Goal: Information Seeking & Learning: Find specific fact

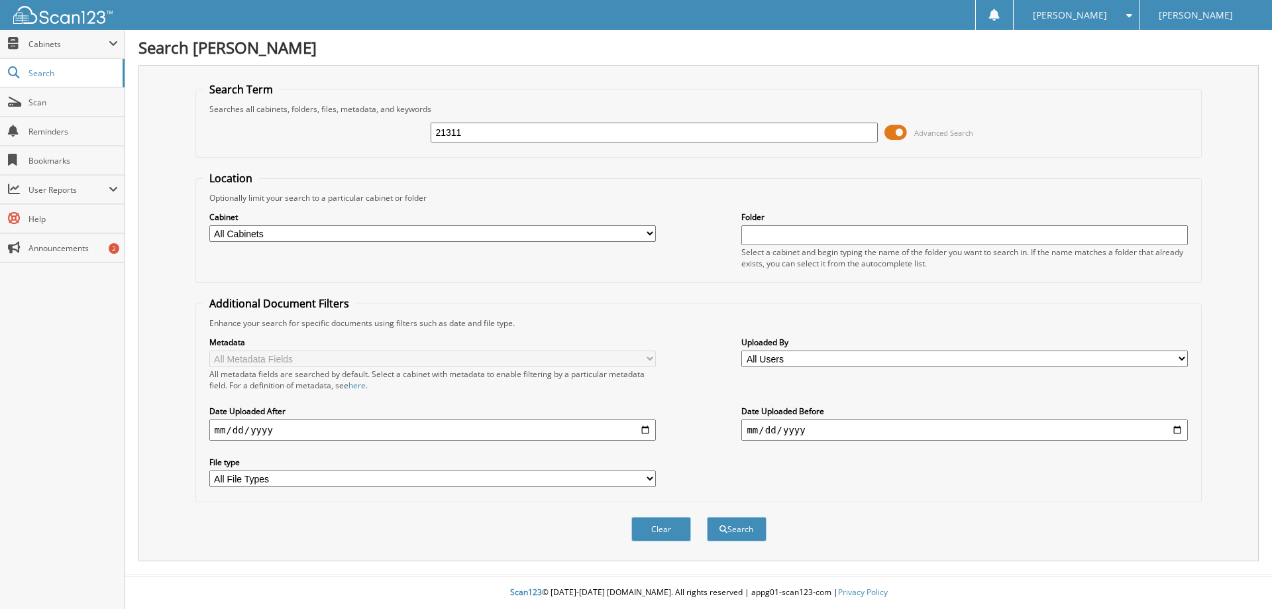
type input "21311"
click at [707, 517] on button "Search" at bounding box center [737, 529] width 60 height 25
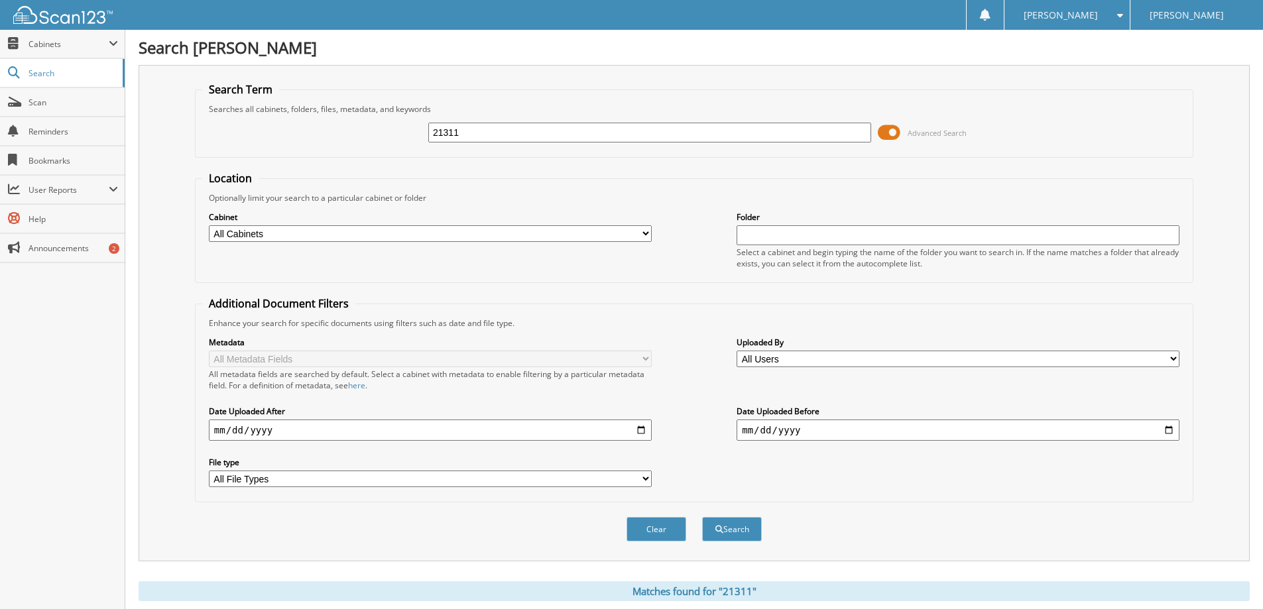
click at [295, 243] on div "Cabinet All Cabinets DEALS PARTS SERVICE Needs Filing Folder" at bounding box center [694, 239] width 984 height 72
click at [300, 239] on select "All Cabinets DEALS PARTS SERVICE Needs Filing" at bounding box center [430, 233] width 443 height 17
select select "14324"
click at [209, 225] on select "All Cabinets DEALS PARTS SERVICE Needs Filing" at bounding box center [430, 233] width 443 height 17
click at [1001, 229] on input "text" at bounding box center [957, 235] width 443 height 20
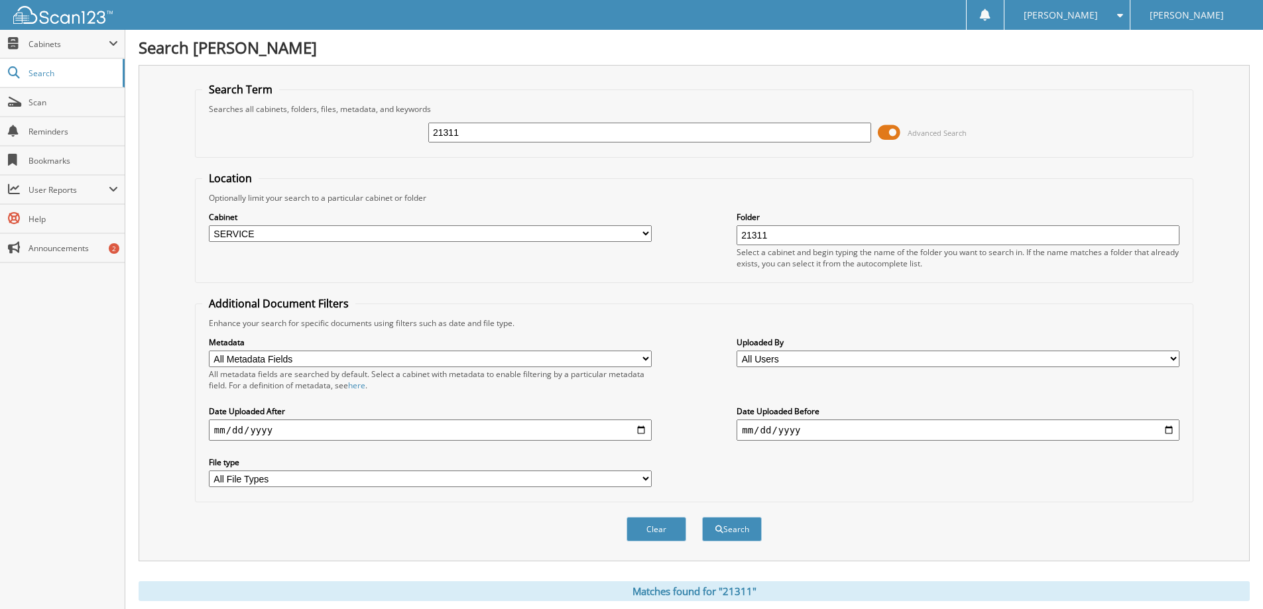
type input "21311"
click at [702, 517] on button "Search" at bounding box center [732, 529] width 60 height 25
click at [479, 133] on input "21311" at bounding box center [649, 133] width 443 height 20
type input "2"
type input "Bremer"
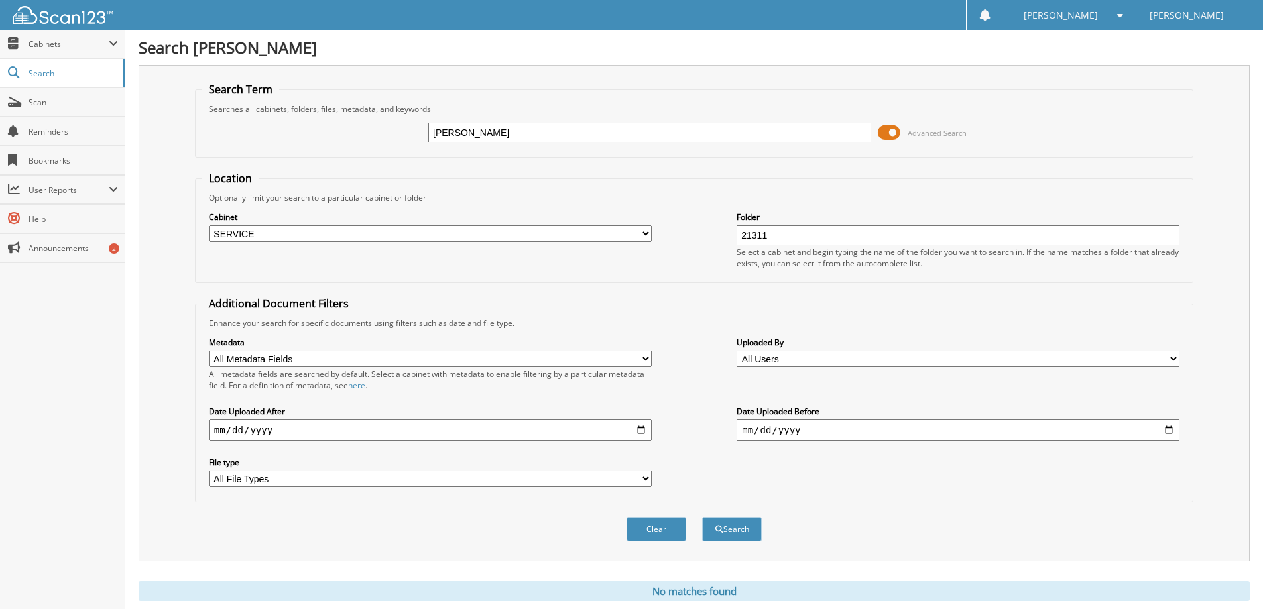
click at [702, 517] on button "Search" at bounding box center [732, 529] width 60 height 25
click at [59, 80] on link "Search" at bounding box center [62, 73] width 125 height 28
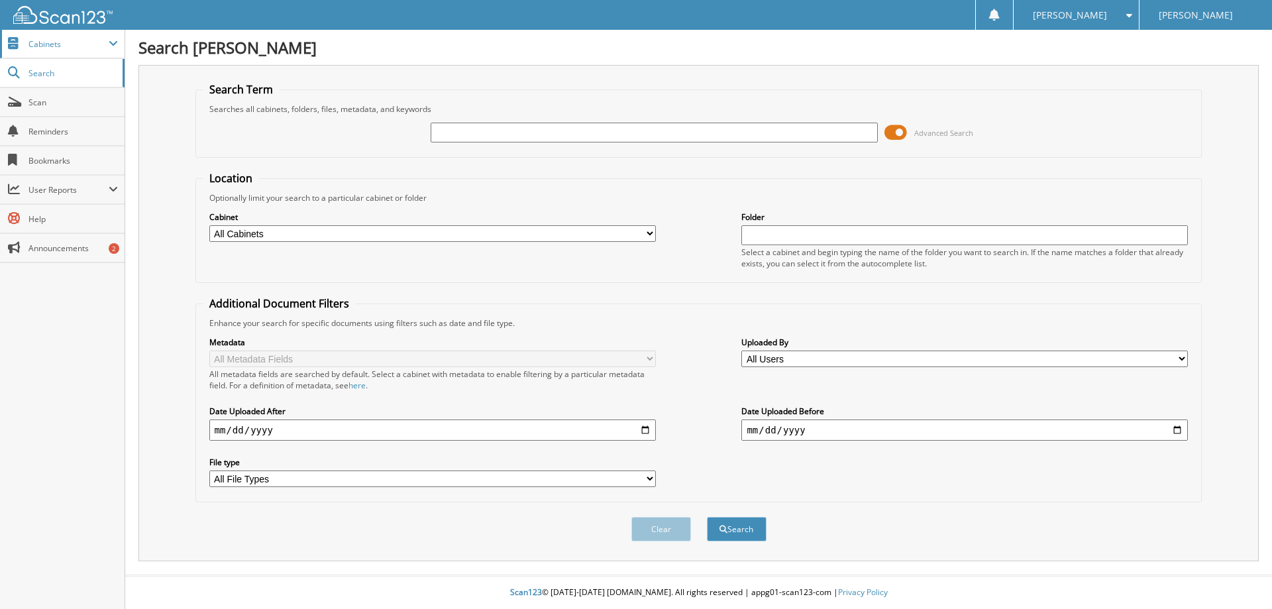
click at [65, 52] on span "Cabinets" at bounding box center [62, 44] width 125 height 28
click at [60, 133] on span "Search" at bounding box center [71, 130] width 87 height 11
type input "[PERSON_NAME]"
select select "14324"
type input "21311"
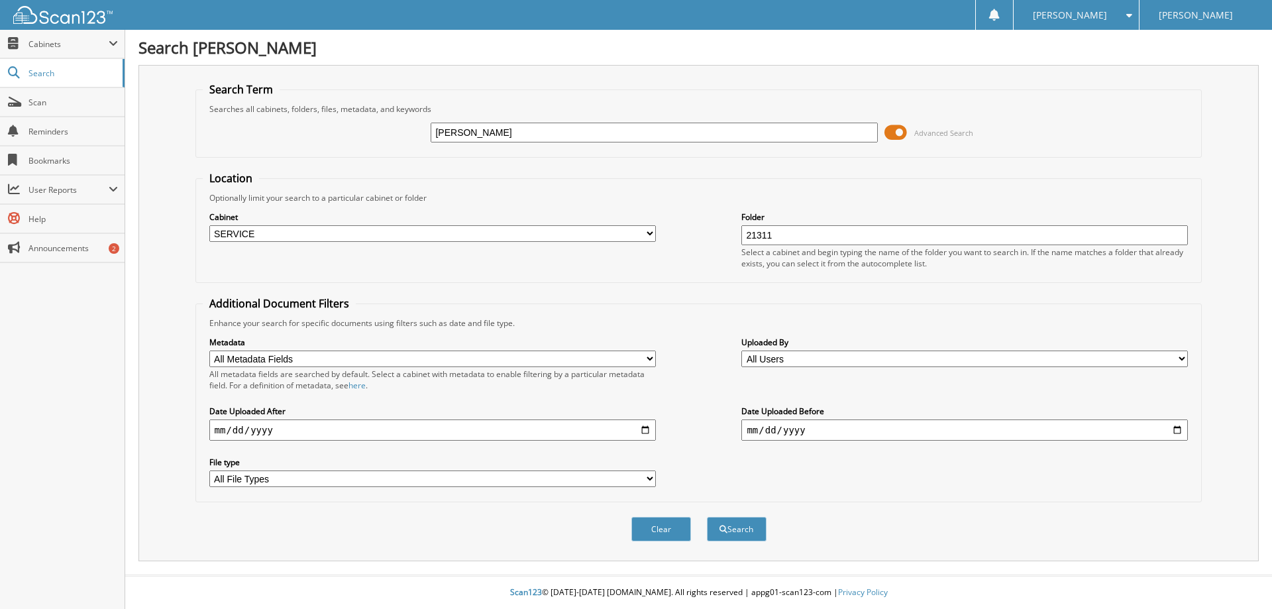
click at [707, 517] on button "Search" at bounding box center [737, 529] width 60 height 25
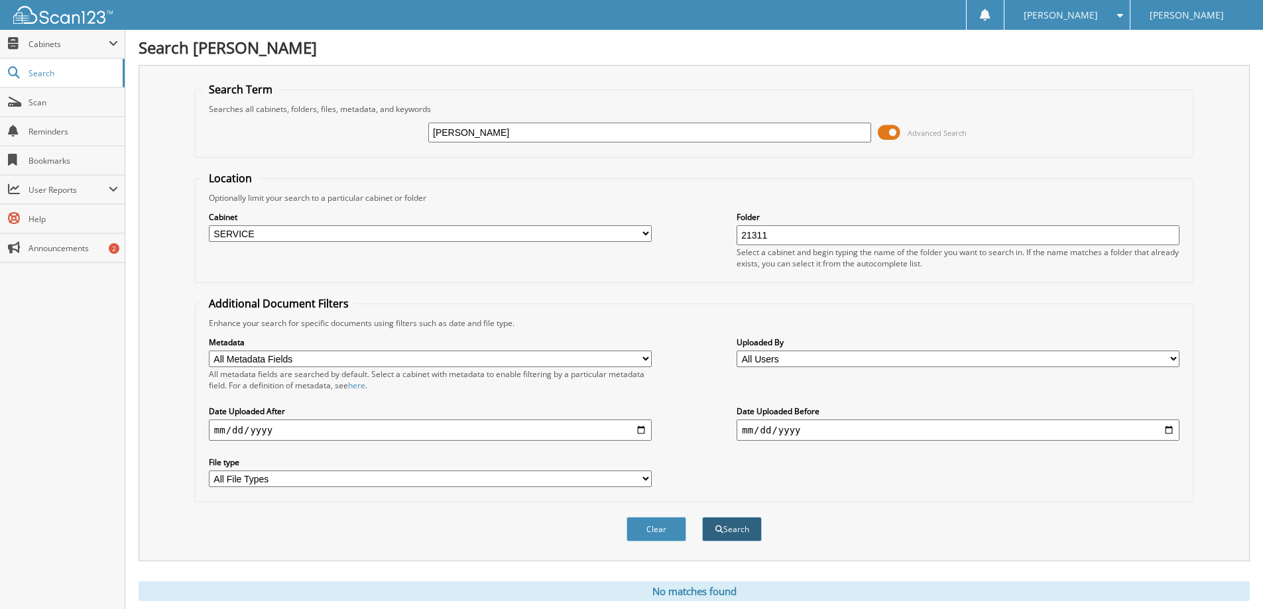
click at [720, 526] on span "submit" at bounding box center [719, 530] width 8 height 8
click at [347, 360] on select "All Metadata Fields Owner RO Date Work Phone Home Phone Stock No Plate No VIN" at bounding box center [430, 359] width 443 height 17
select select "Owner"
click at [209, 351] on select "All Metadata Fields Owner RO Date Work Phone Home Phone Stock No Plate No VIN" at bounding box center [430, 359] width 443 height 17
click at [719, 526] on span "submit" at bounding box center [719, 530] width 8 height 8
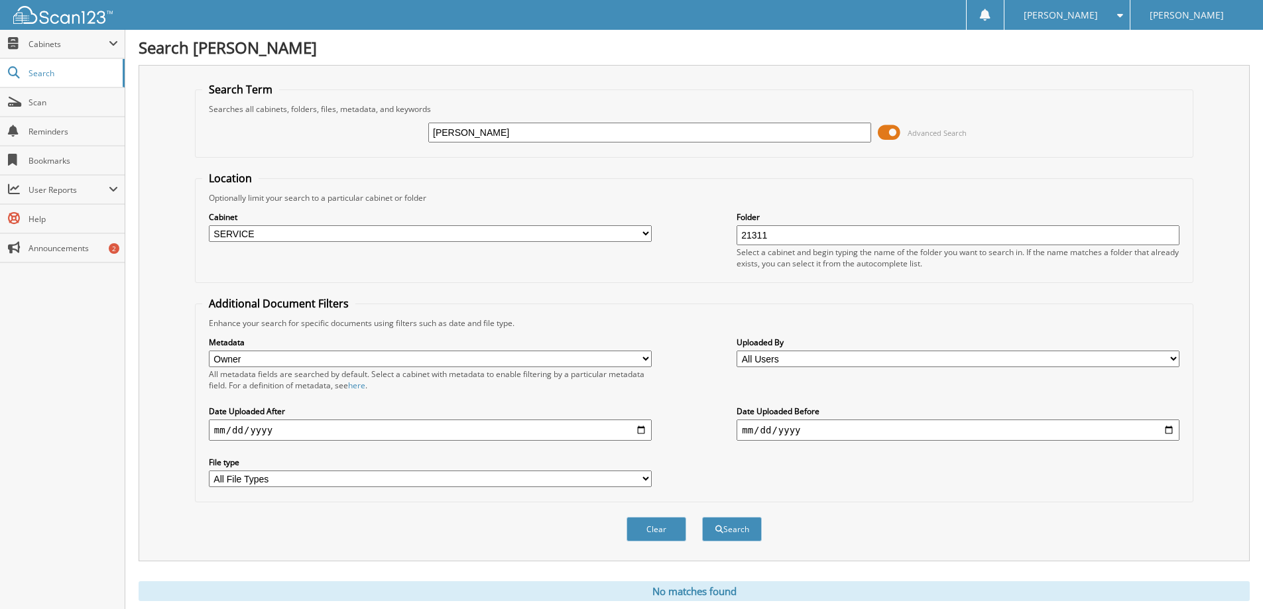
select select "Owner"
click at [258, 358] on select "All Metadata Fields Owner RO Date Work Phone Home Phone Stock No Plate No VIN" at bounding box center [430, 359] width 443 height 17
click at [500, 135] on input "[PERSON_NAME]" at bounding box center [649, 133] width 443 height 20
click at [539, 485] on select "All File Types CAB DOCX PDF ZIP" at bounding box center [430, 479] width 443 height 17
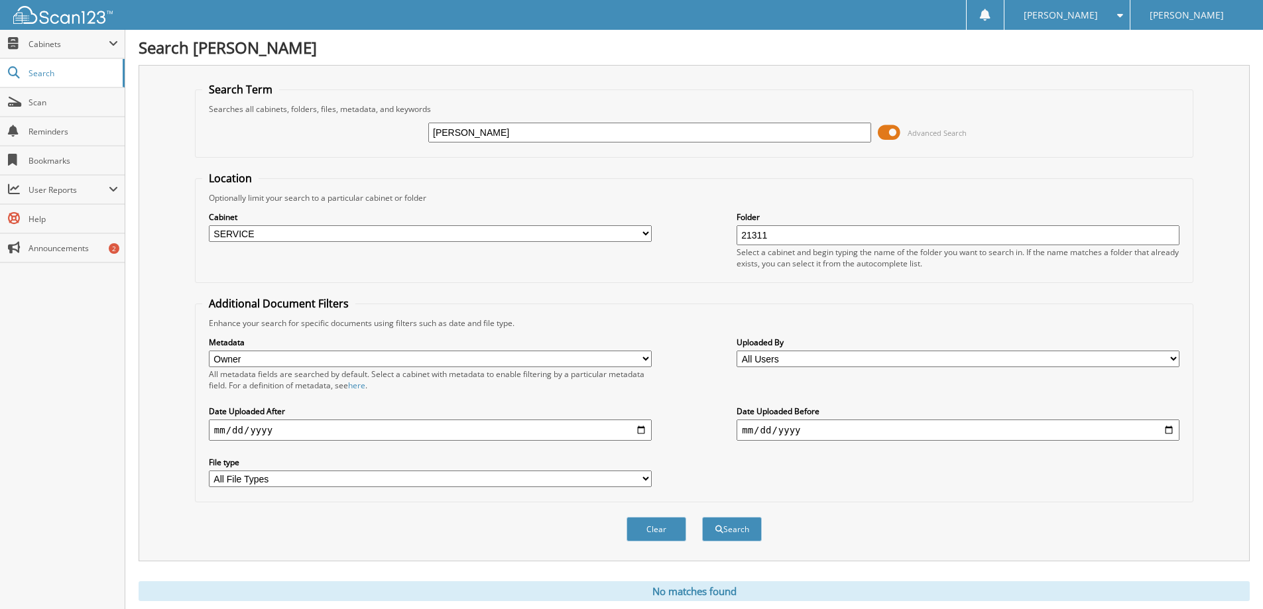
click at [583, 134] on input "[PERSON_NAME]" at bounding box center [649, 133] width 443 height 20
type input "B"
click at [726, 530] on button "Search" at bounding box center [732, 529] width 60 height 25
click at [311, 430] on input "date" at bounding box center [430, 430] width 443 height 21
click at [641, 431] on input "date" at bounding box center [430, 430] width 443 height 21
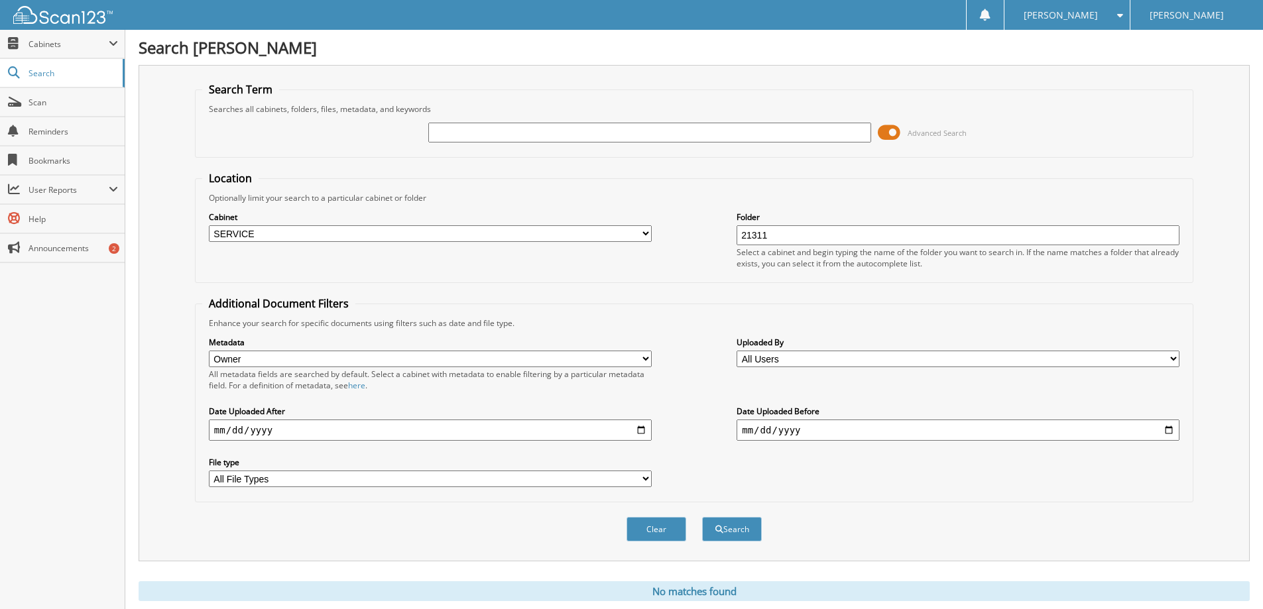
type input "[DATE]"
click at [730, 525] on button "Search" at bounding box center [732, 529] width 60 height 25
click at [565, 137] on input "text" at bounding box center [649, 133] width 443 height 20
type input "21311"
click at [702, 517] on button "Search" at bounding box center [732, 529] width 60 height 25
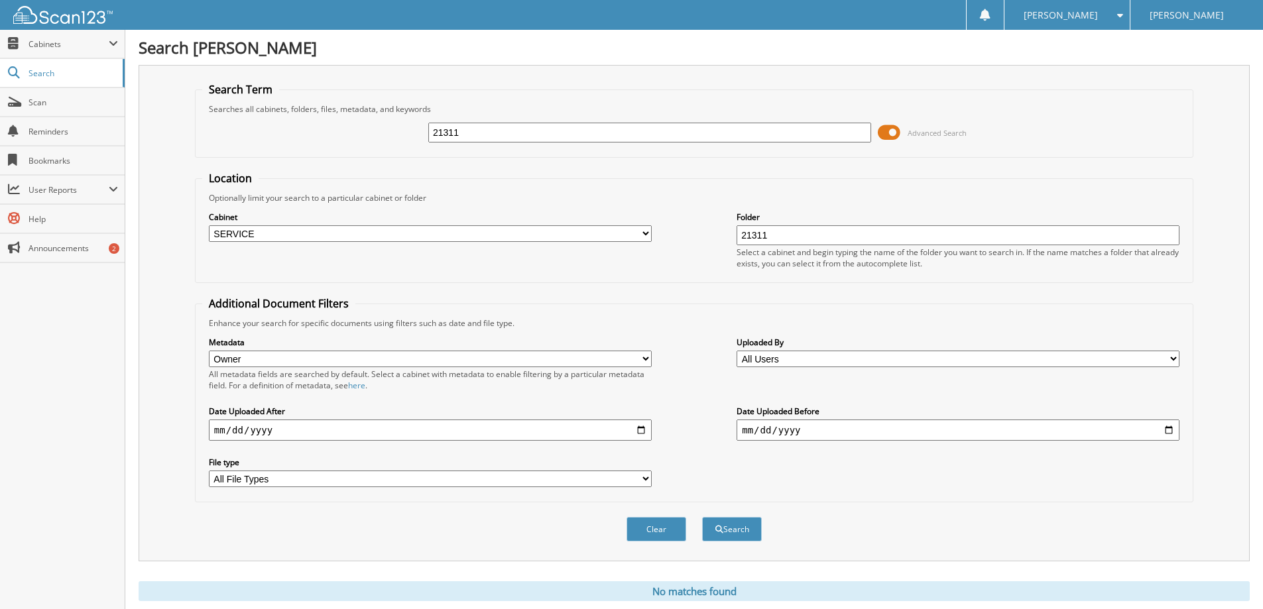
select select "Owner"
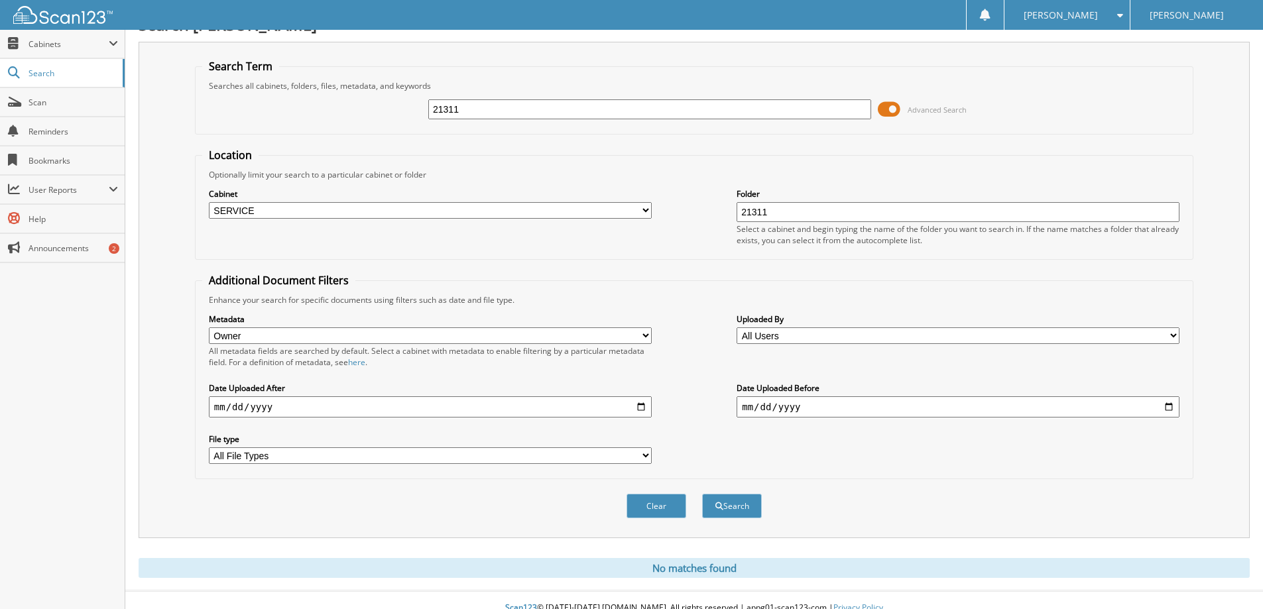
scroll to position [39, 0]
